Goal: Transaction & Acquisition: Book appointment/travel/reservation

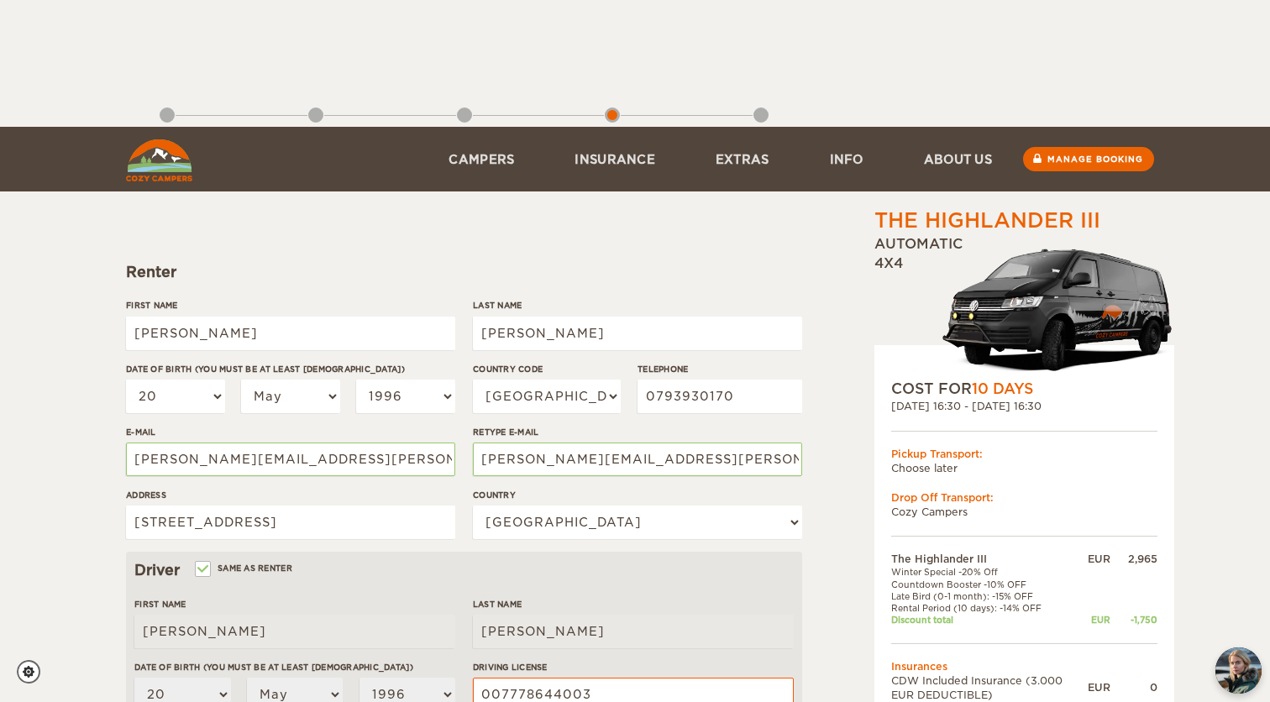
select select "20"
select select "05"
select select "1996"
select select "41"
select select "202"
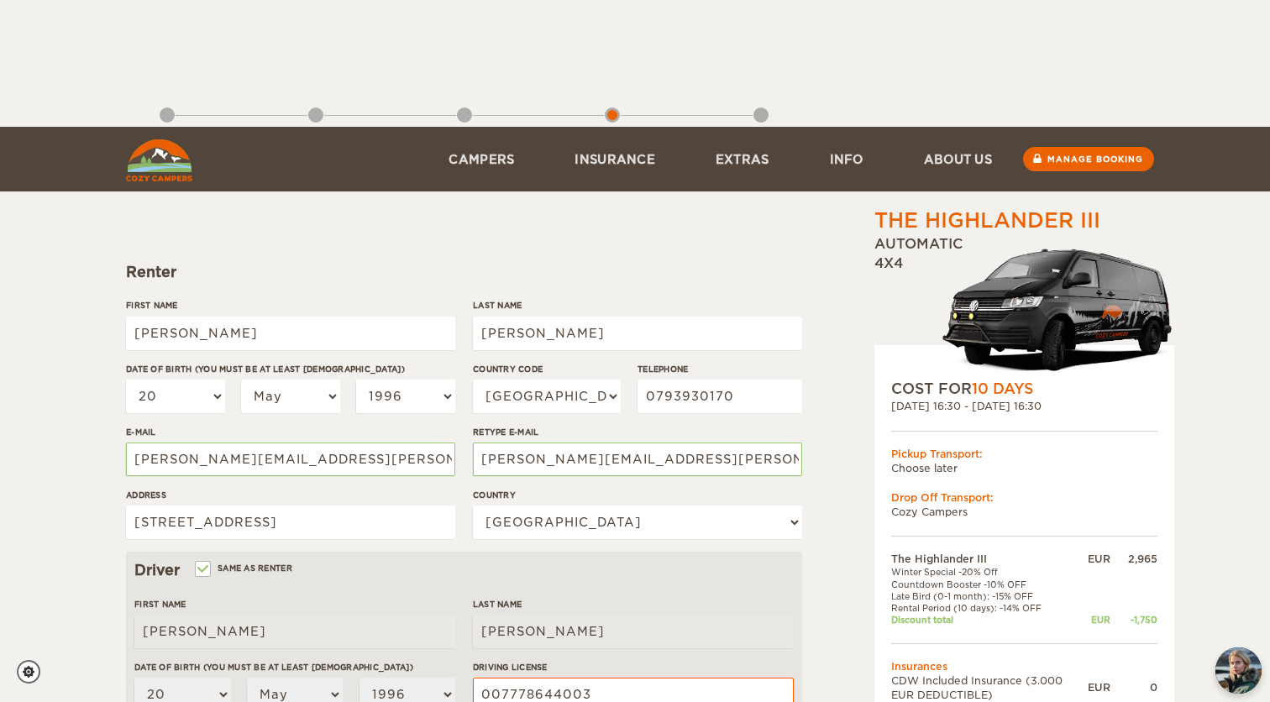
select select "20"
select select "05"
select select "1996"
select select "3"
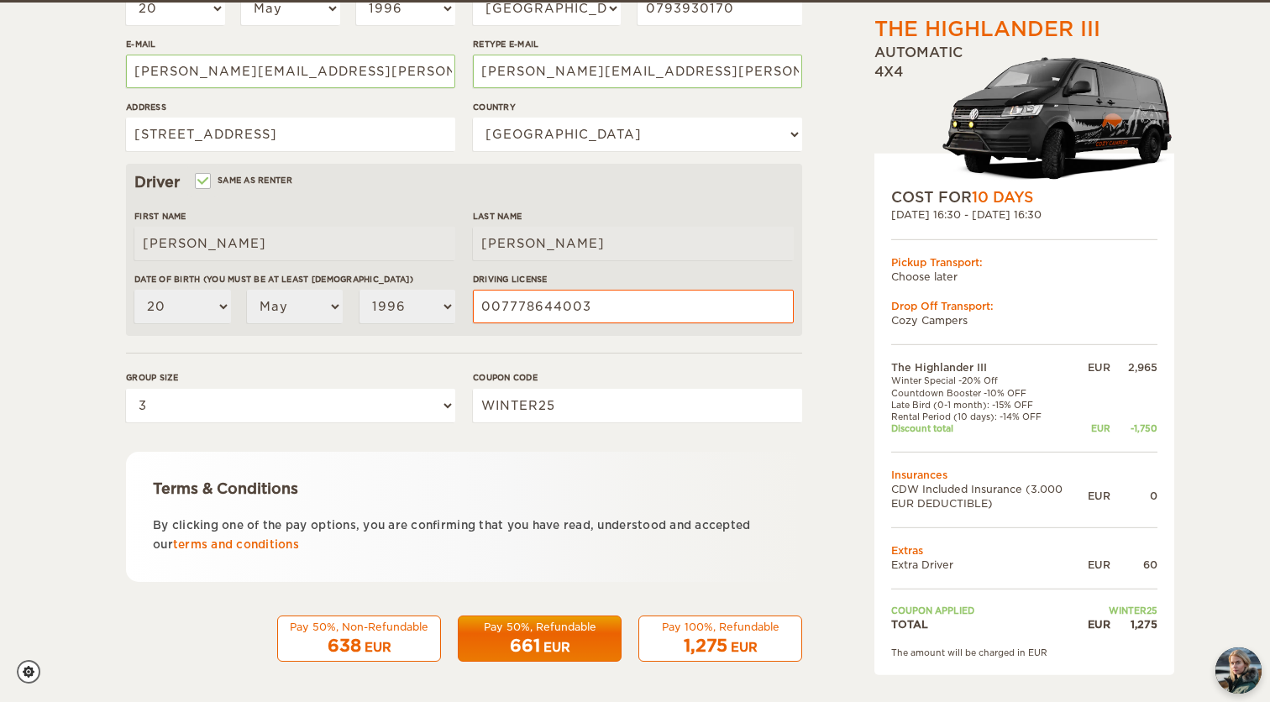
scroll to position [387, 0]
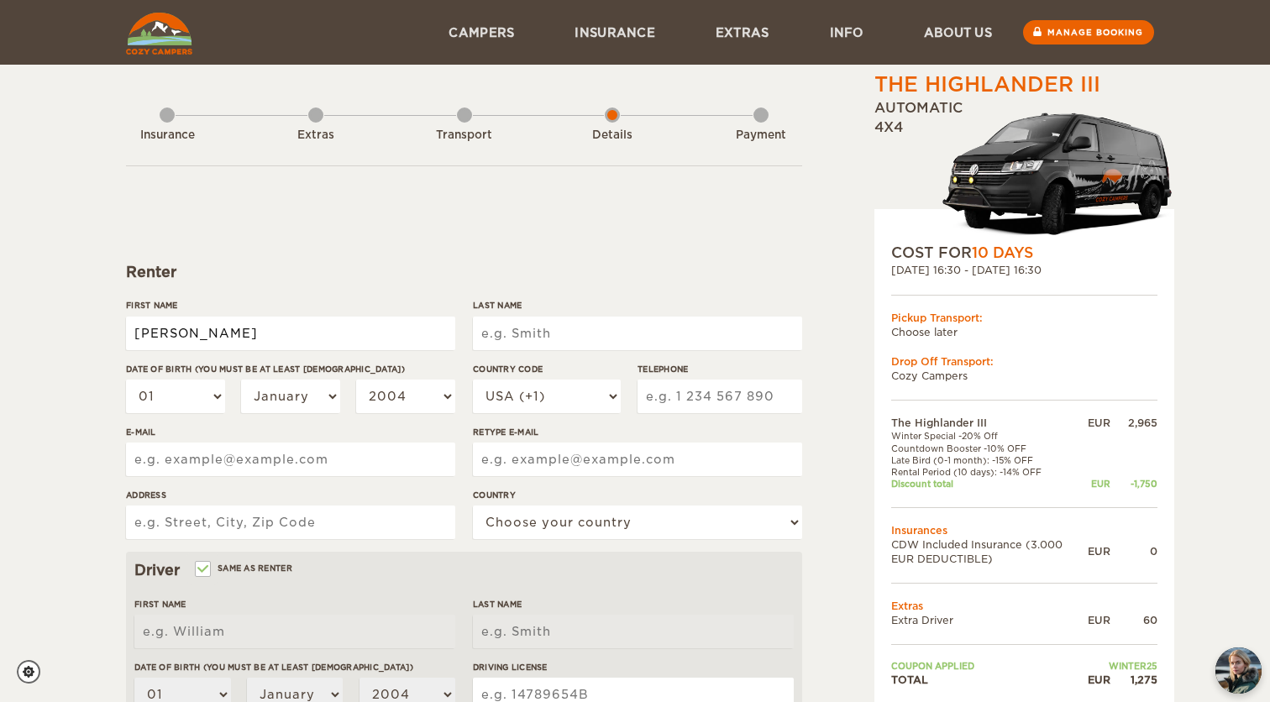
type input "Gabriel"
type input "Ferrier"
select select "20"
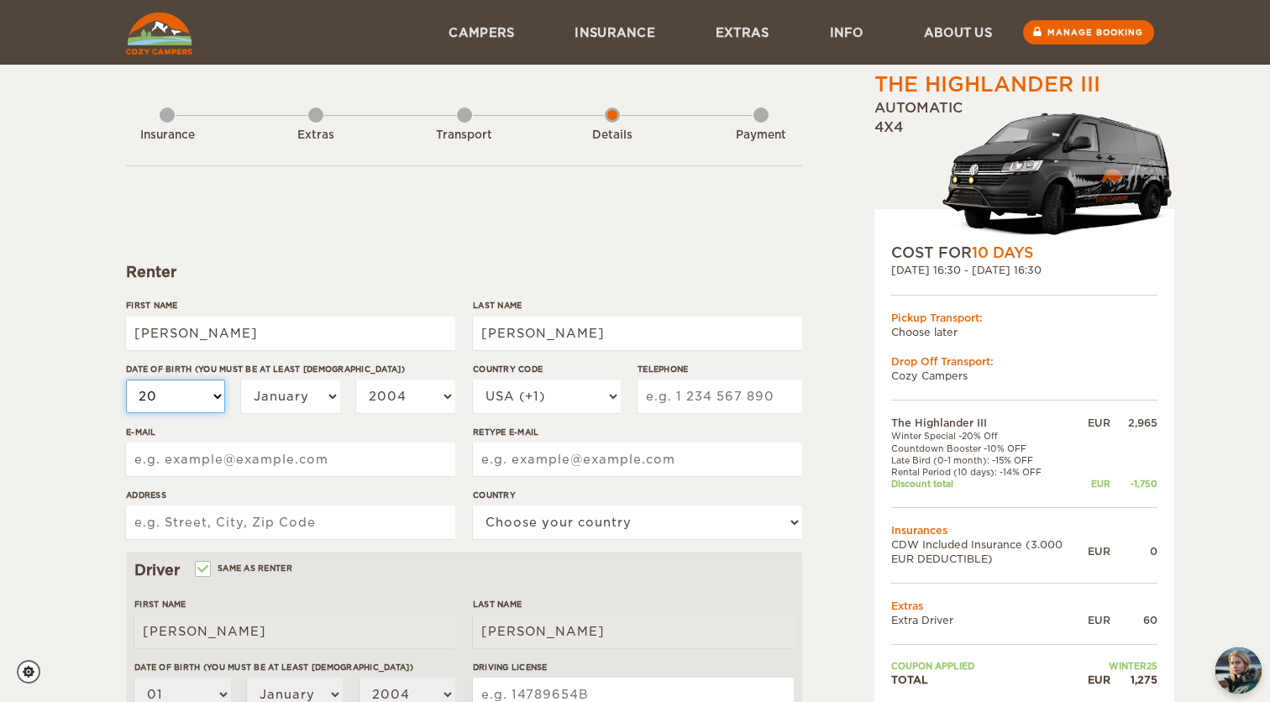
select select "20"
select select "05"
select select "1996"
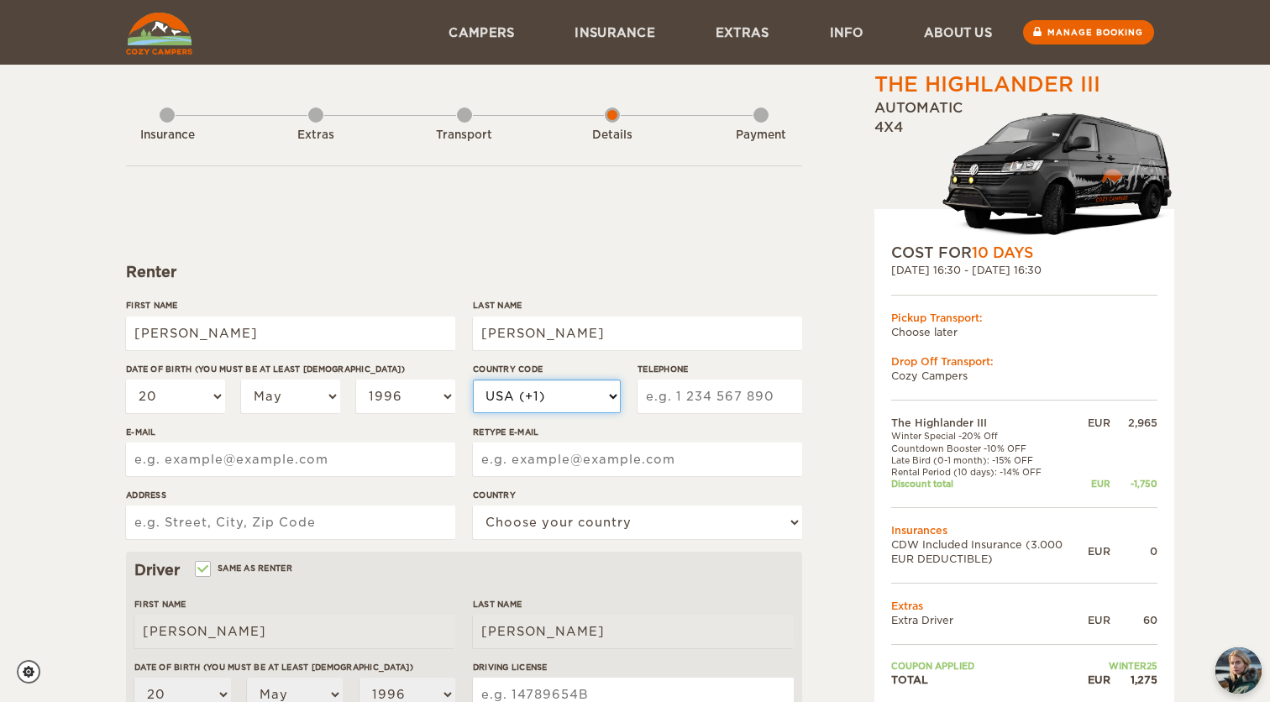
select select "41"
type input "0793930170"
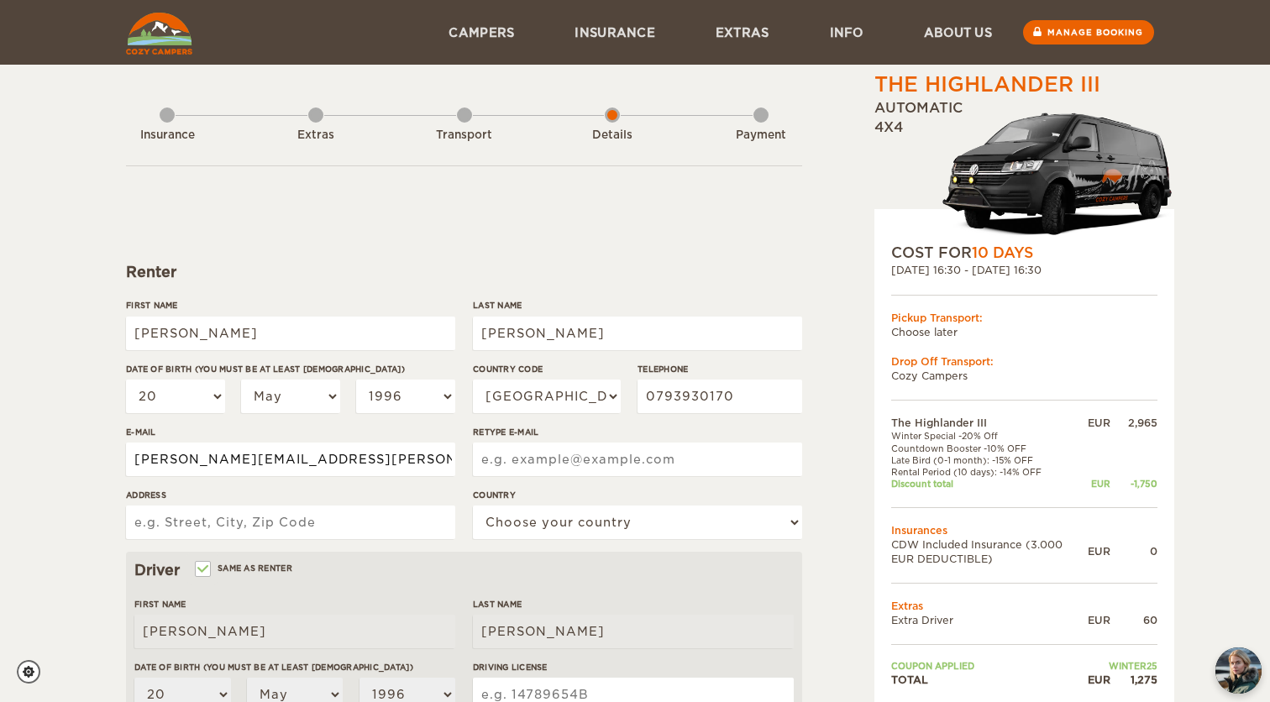
click at [313, 454] on input "gabriel.ferrier@hotmail.com" at bounding box center [290, 460] width 329 height 34
type input "gabriel.ferrier@hotmail.com"
paste input "gabriel.ferrier@hotmail.com"
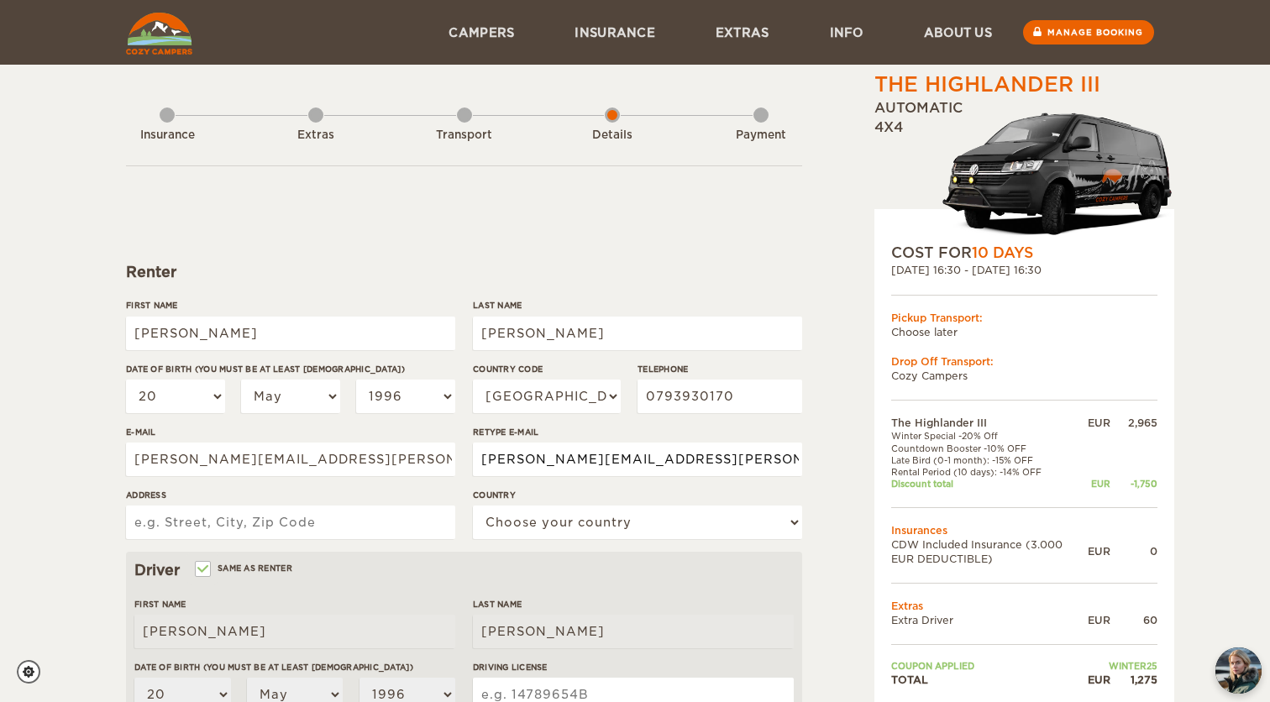
type input "gabriel.ferrier@hotmail.com"
type input "Weingartstrasse 9, 3014 Bern"
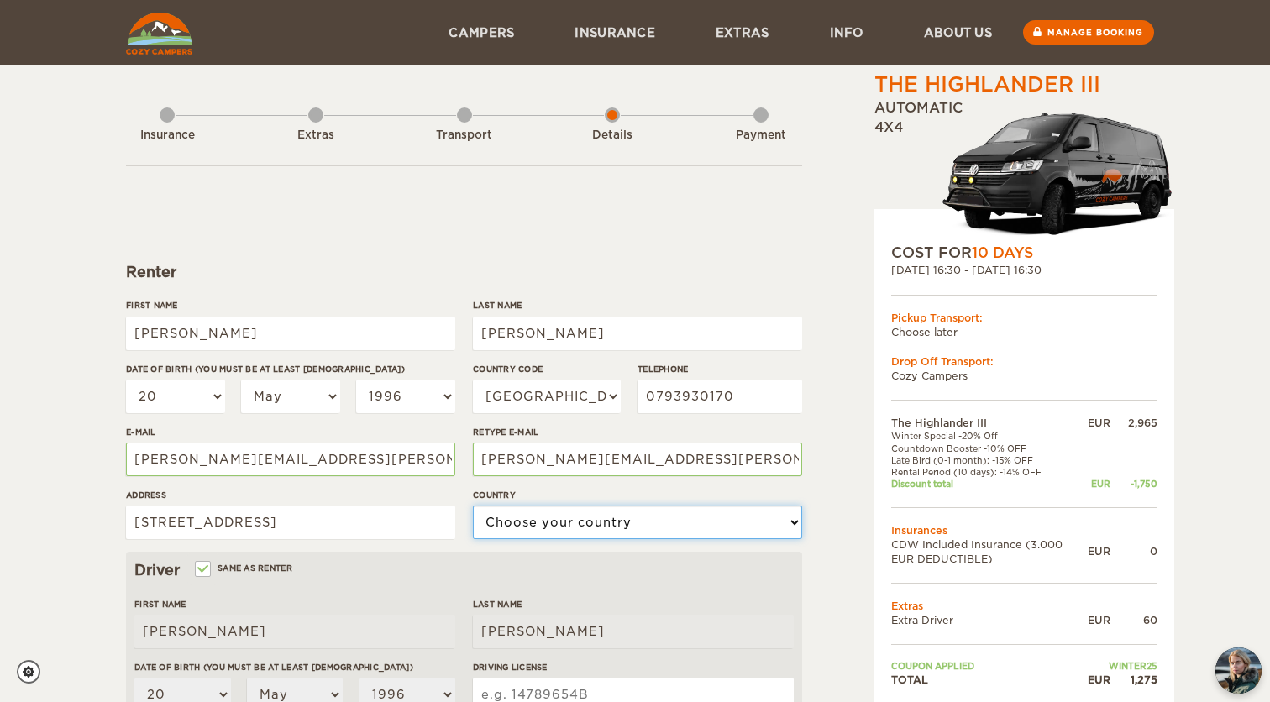
select select "202"
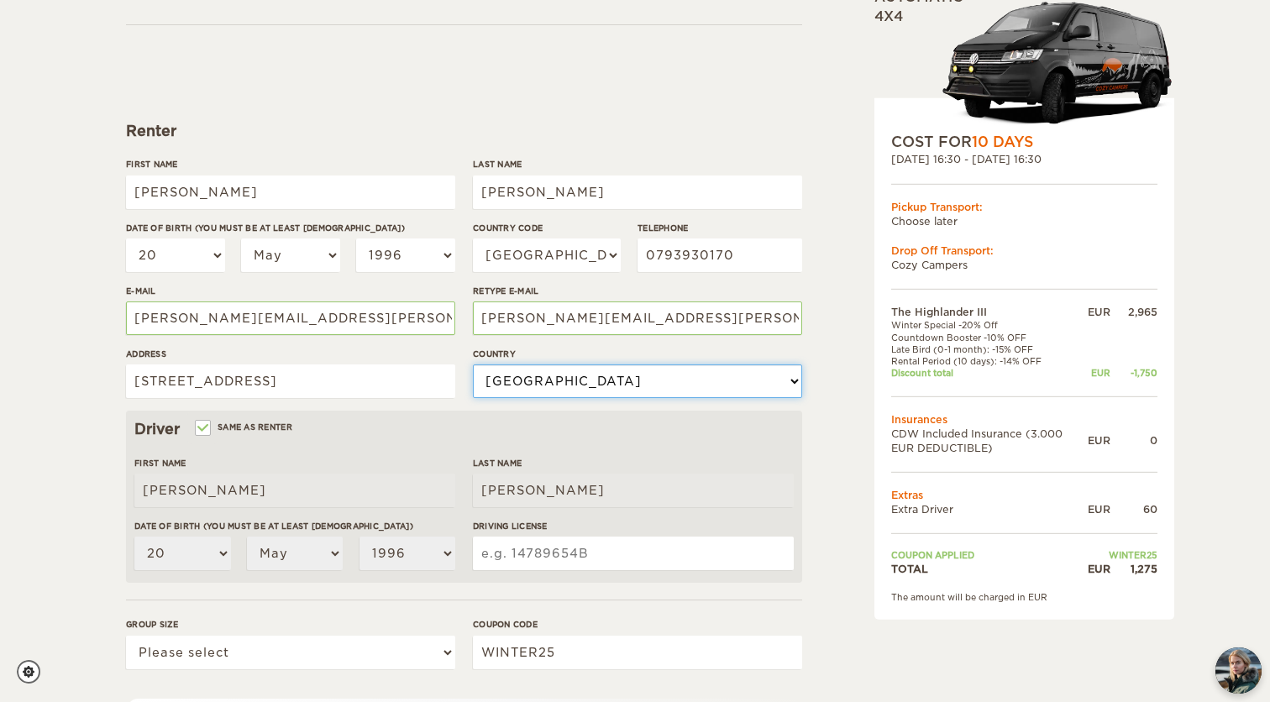
scroll to position [246, 0]
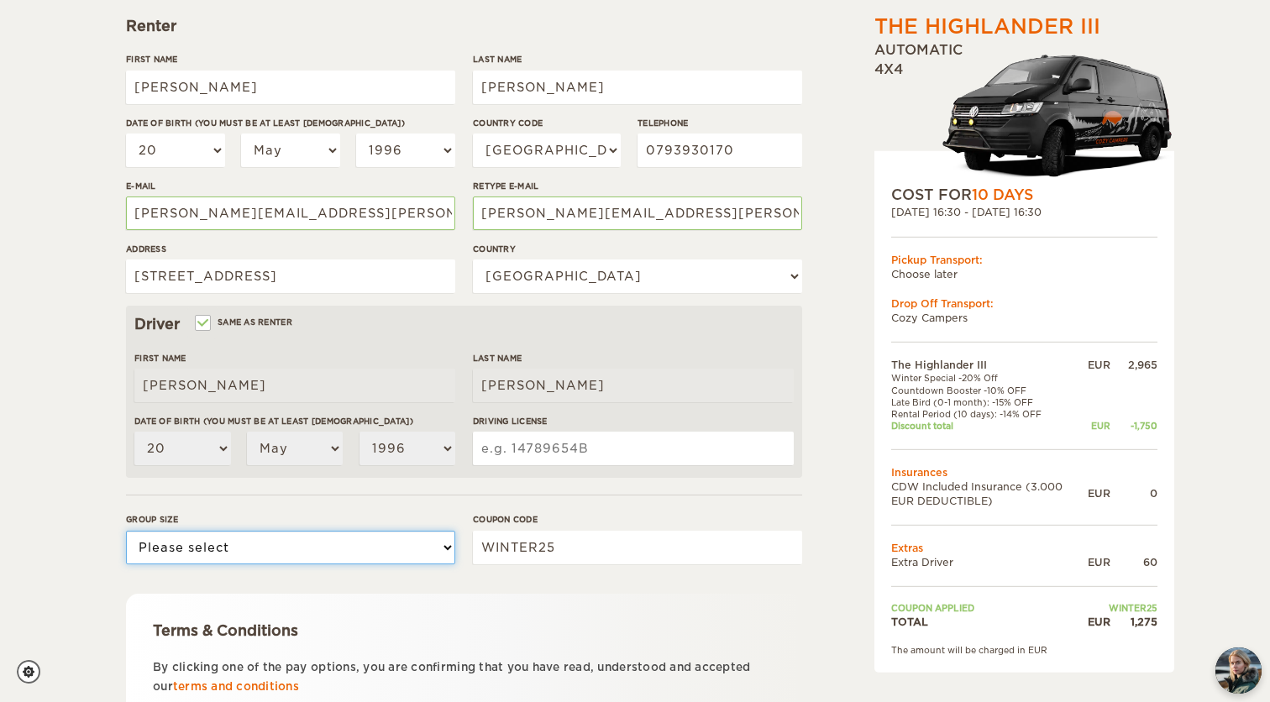
select select "3"
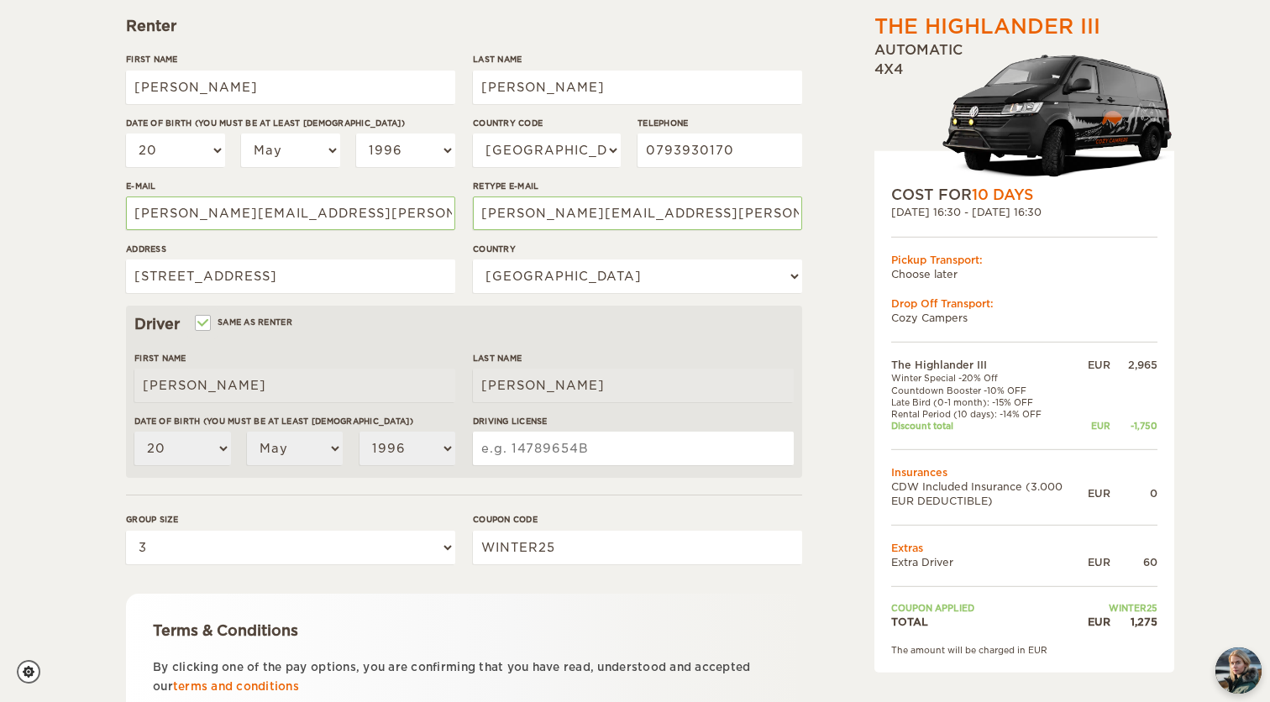
click at [547, 450] on input "Driving License" at bounding box center [633, 449] width 321 height 34
type input "007778644003"
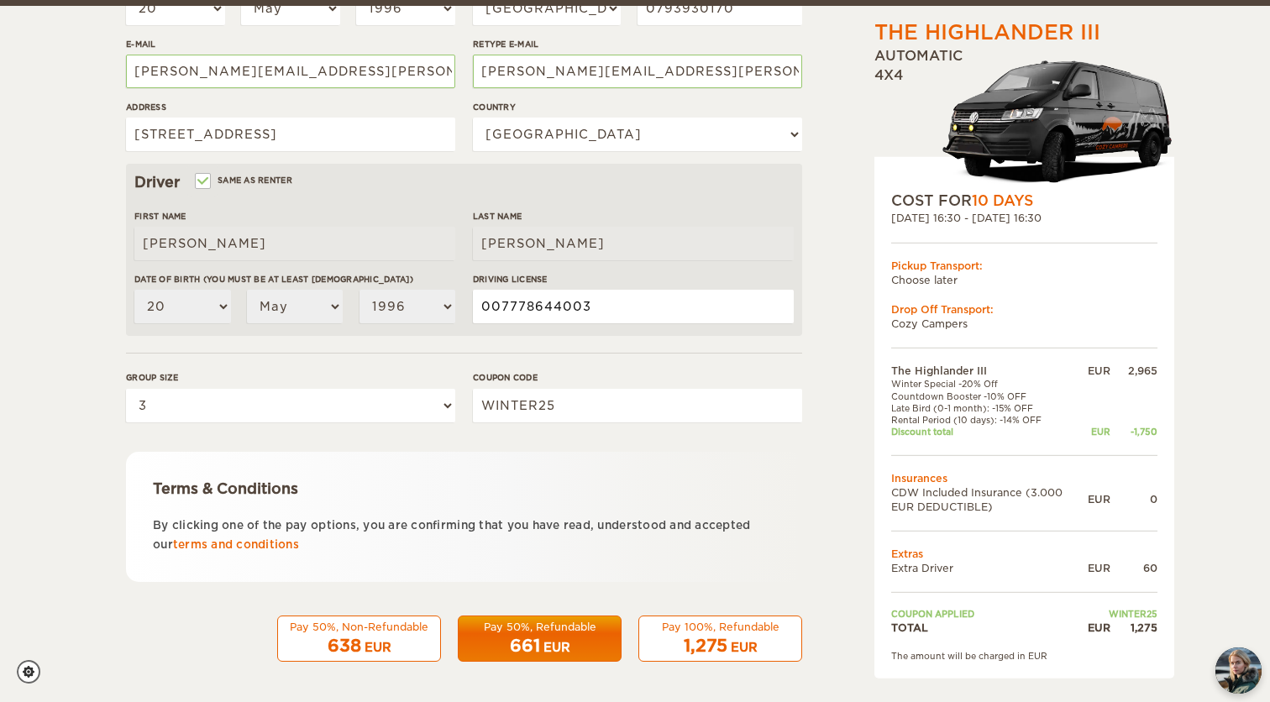
scroll to position [387, 0]
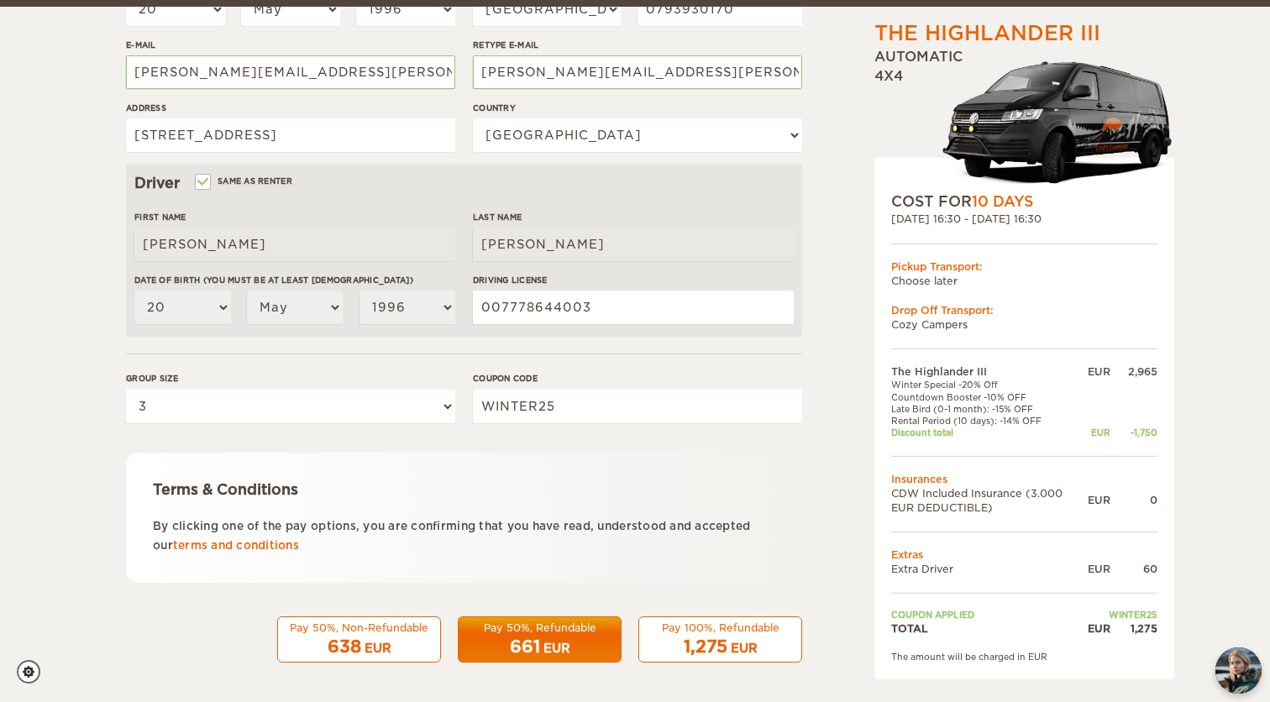
click at [762, 628] on div "Pay 100%, Refundable" at bounding box center [720, 628] width 142 height 14
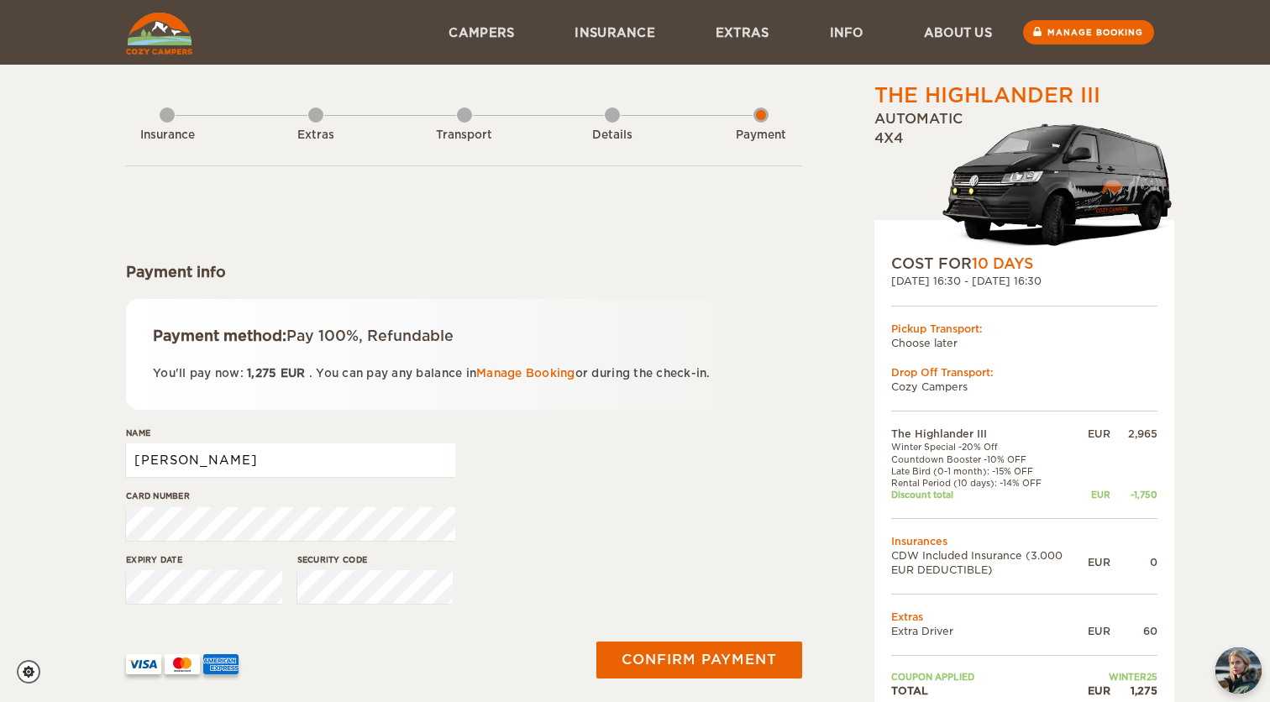
click at [231, 450] on input "[PERSON_NAME]" at bounding box center [290, 461] width 329 height 34
click at [229, 460] on input "[PERSON_NAME]" at bounding box center [290, 461] width 329 height 34
type input "Gabriel Ferrier"
click at [578, 485] on div "Name Gabriel Ferrier" at bounding box center [464, 458] width 676 height 63
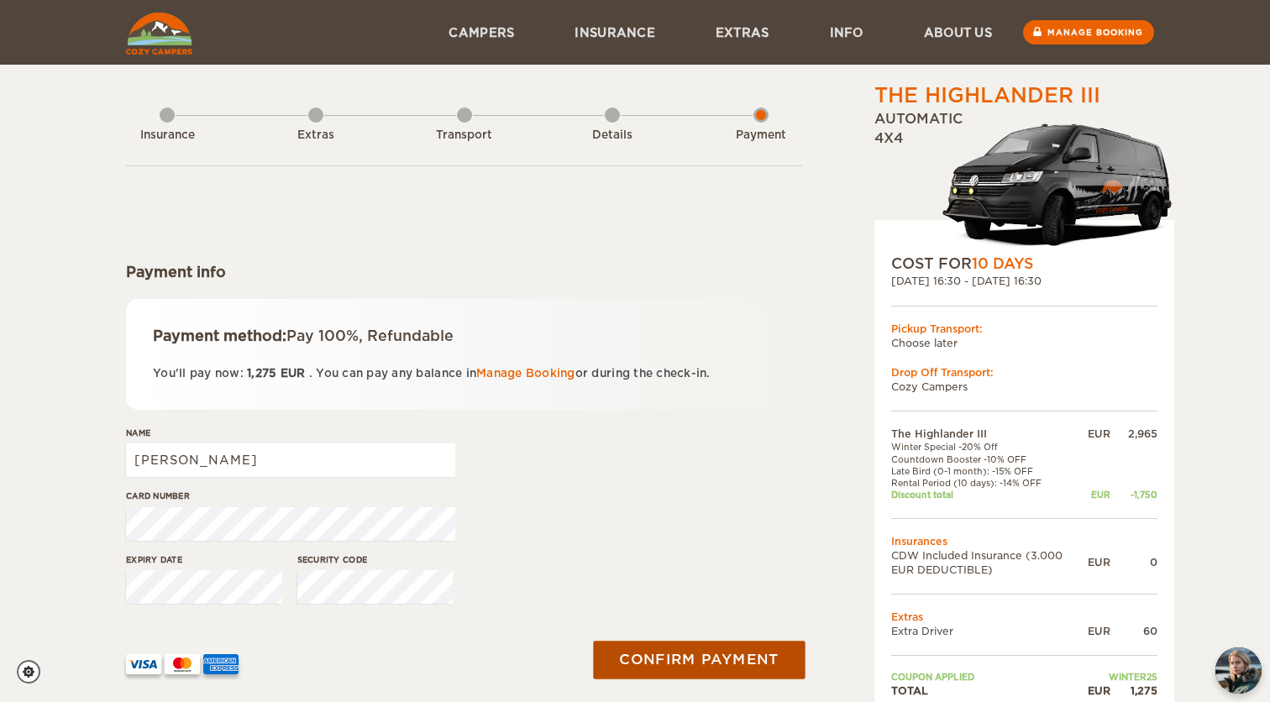
click at [647, 660] on button "Confirm payment" at bounding box center [699, 660] width 212 height 38
click at [653, 665] on button "submit" at bounding box center [698, 659] width 213 height 37
